Goal: Find specific page/section: Find specific page/section

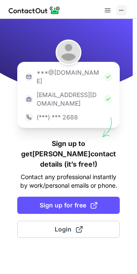
click at [119, 9] on span at bounding box center [121, 10] width 7 height 7
